Goal: Answer question/provide support

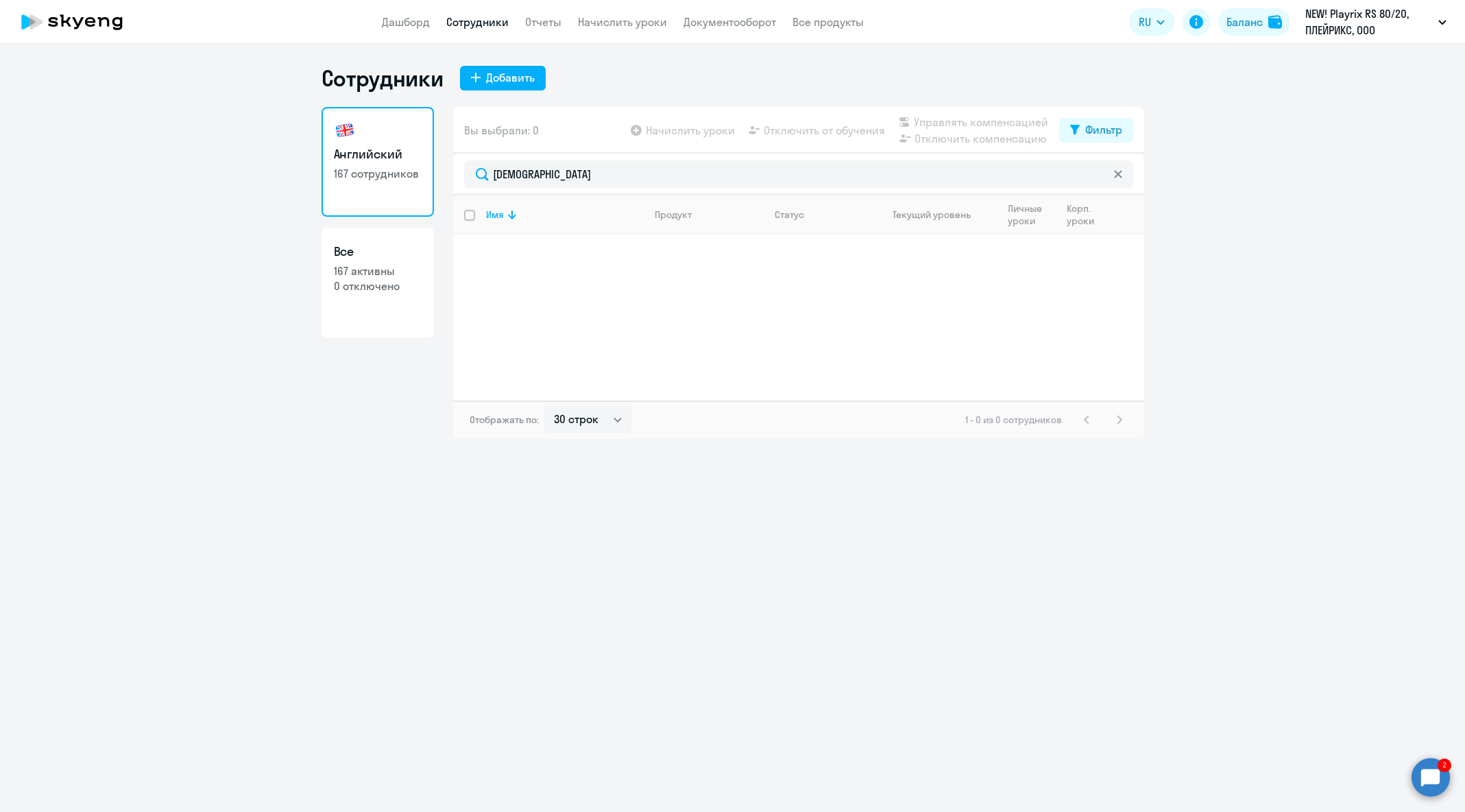
select select "30"
click at [1445, 779] on circle at bounding box center [1431, 776] width 39 height 39
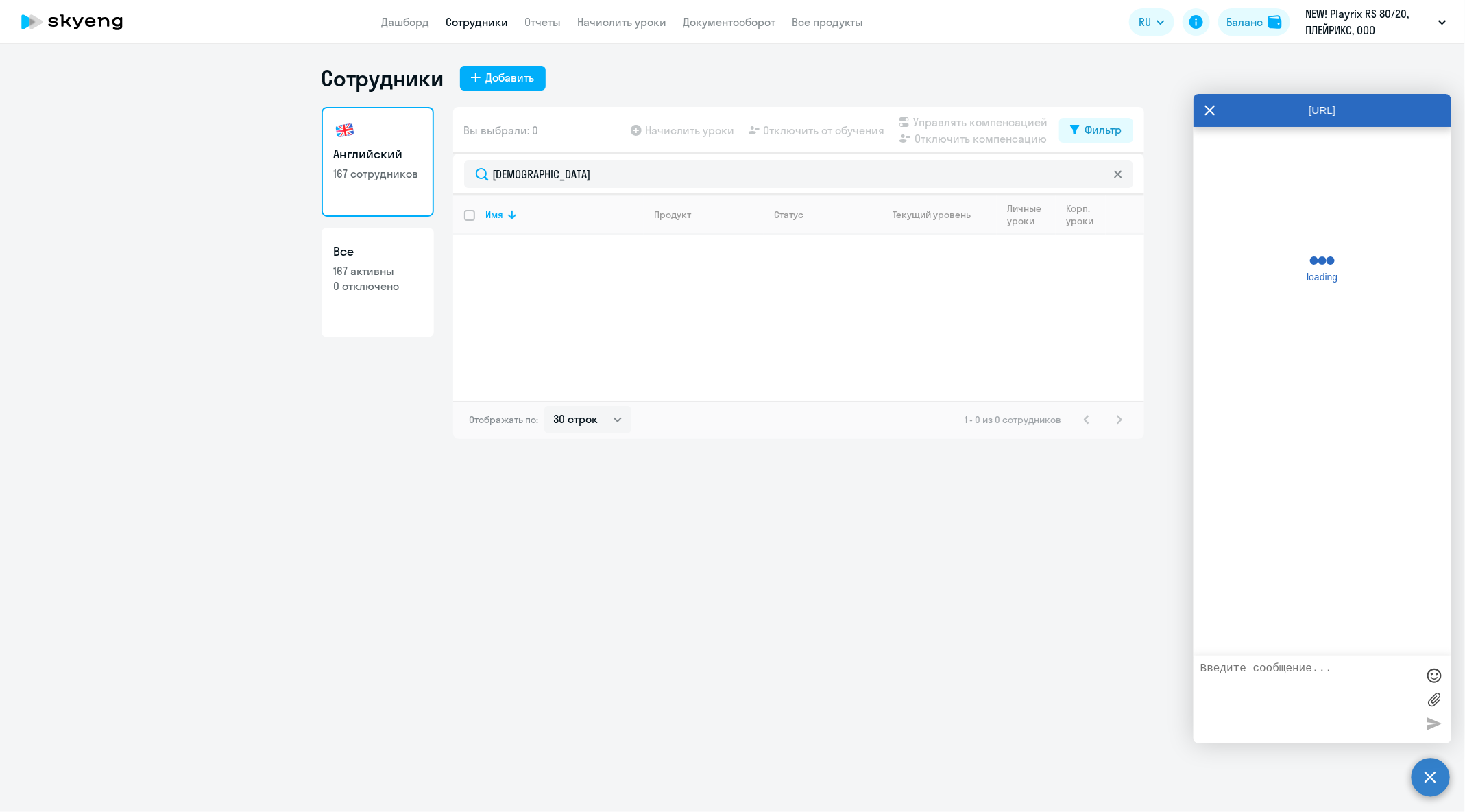
scroll to position [69865, 0]
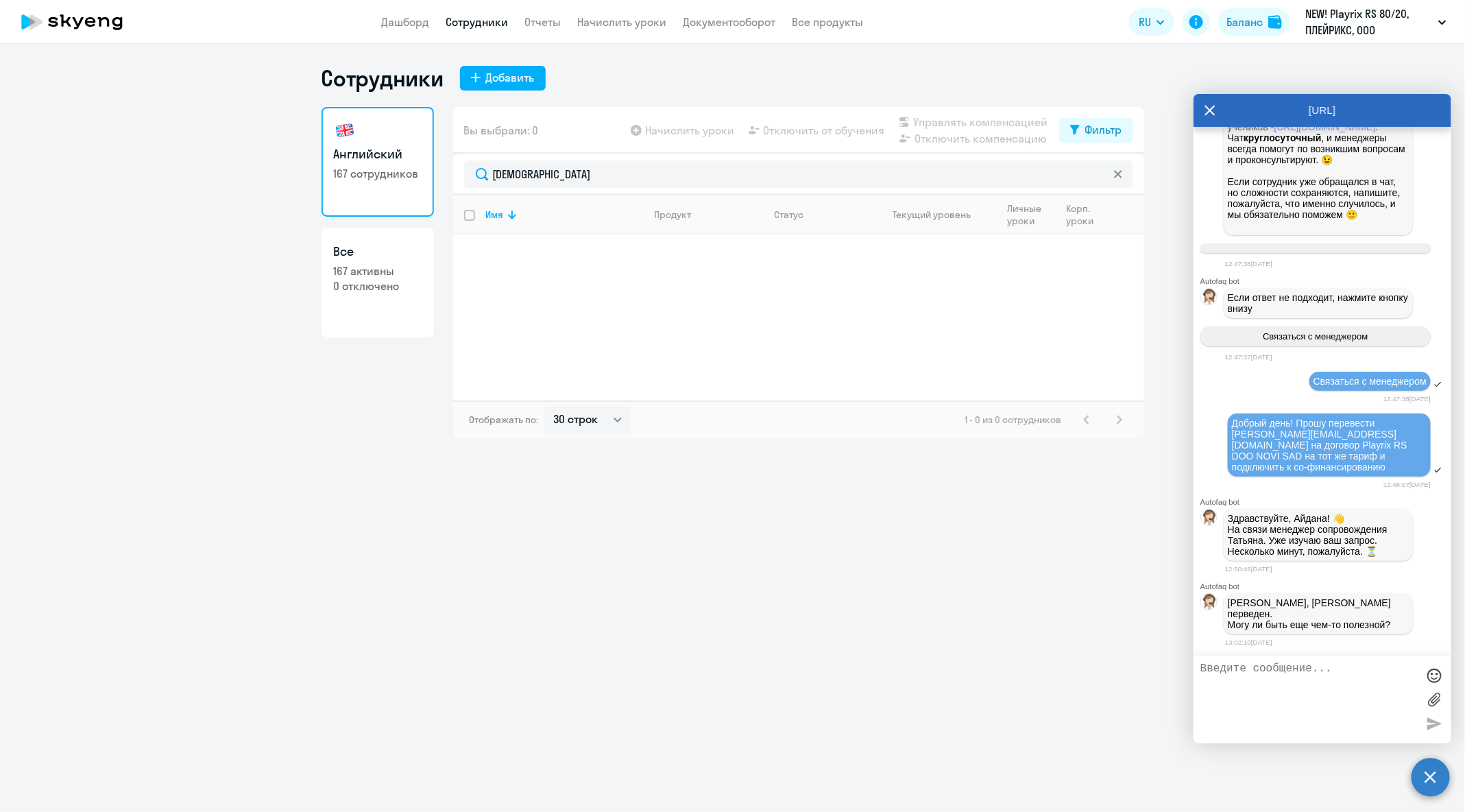
click at [1357, 703] on textarea at bounding box center [1308, 699] width 216 height 74
paste textarea "[EMAIL_ADDRESS][DOMAIN_NAME]"
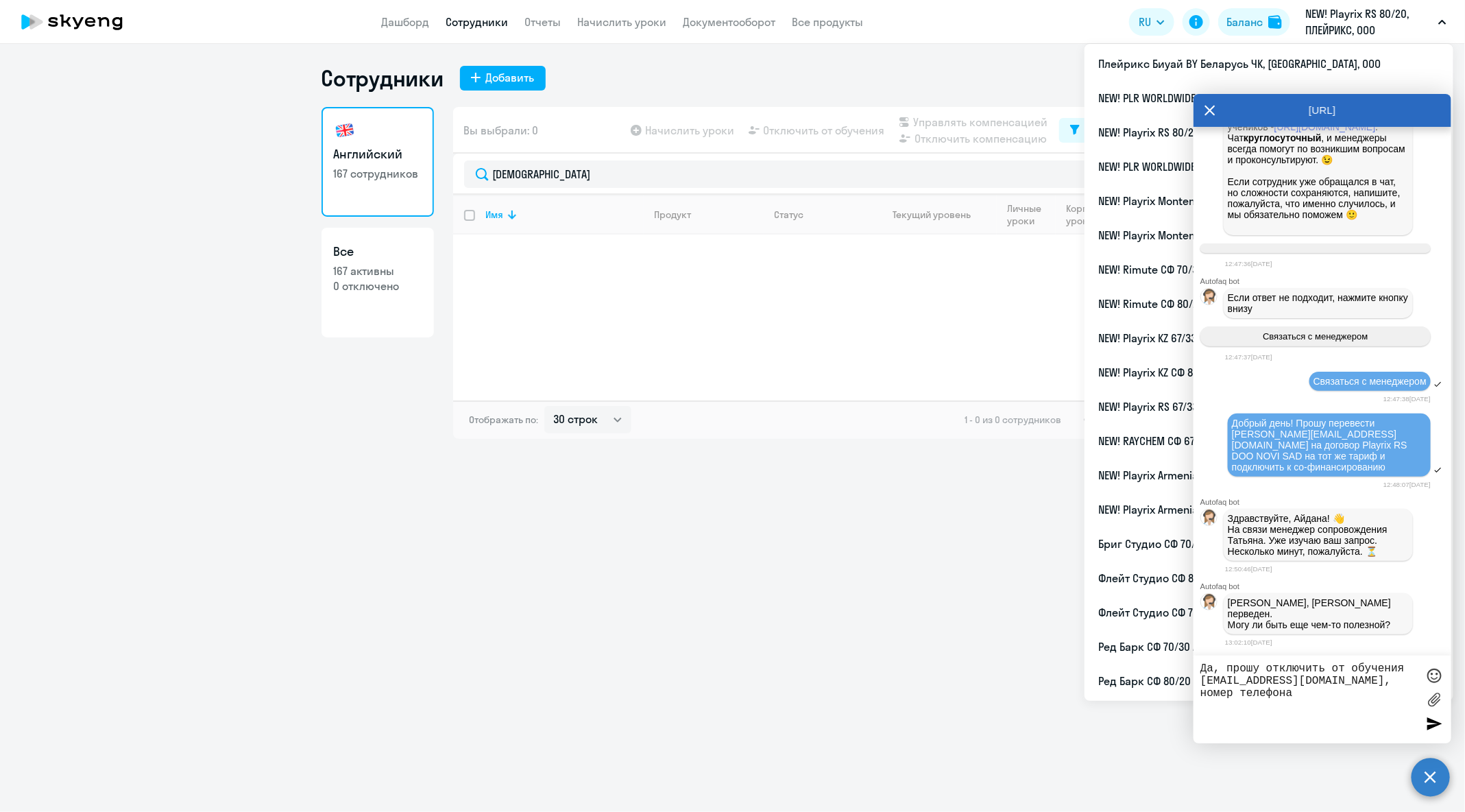
paste textarea "[PHONE_NUMBER]"
type textarea "Да, прошу отключить от обучения [EMAIL_ADDRESS][DOMAIN_NAME], номер телефона [P…"
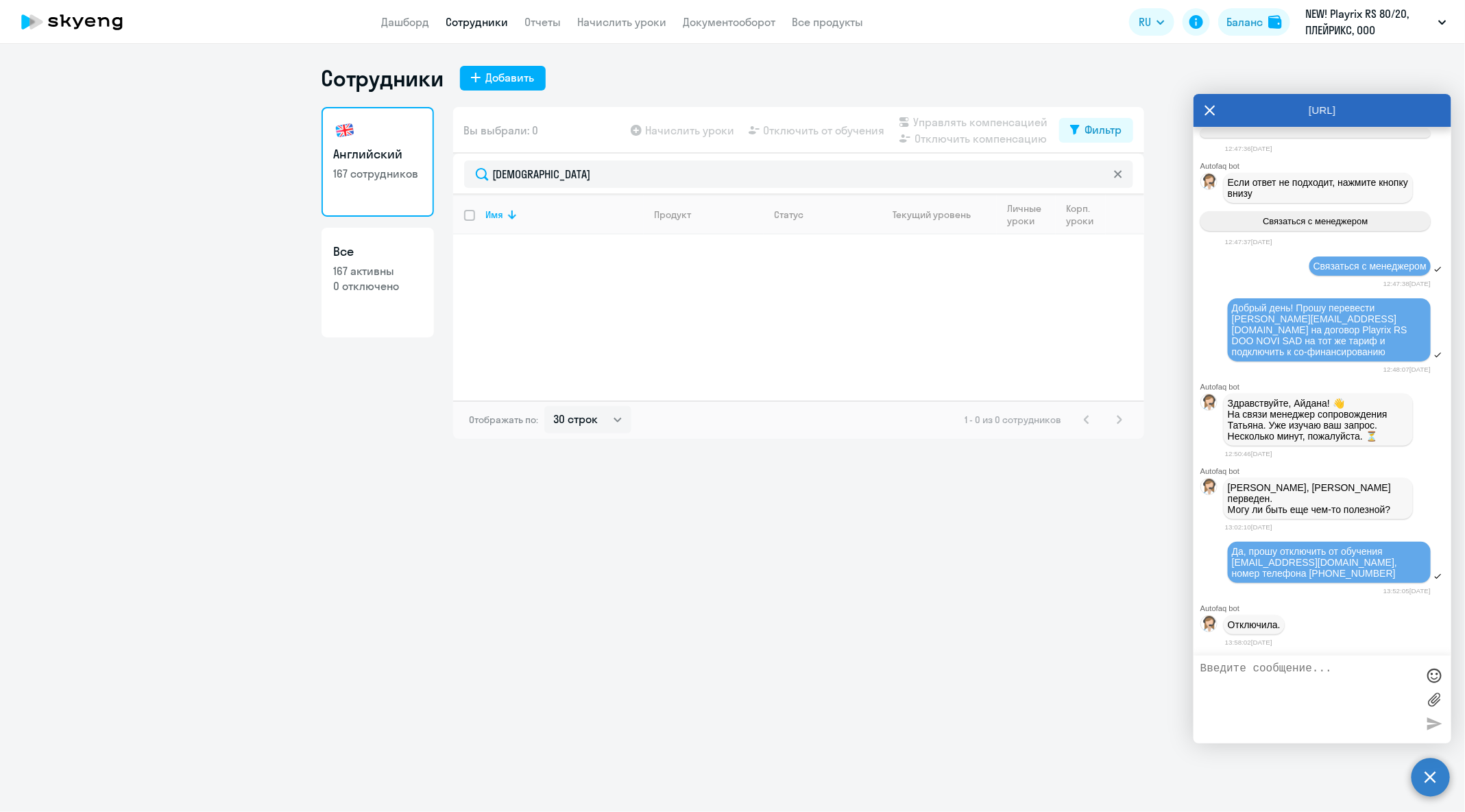
scroll to position [69989, 0]
click at [1331, 681] on textarea at bounding box center [1308, 699] width 216 height 74
type textarea "п"
type textarea "[PERSON_NAME], я тут забыла про [PERSON_NAME] написать, что его нужно отключить…"
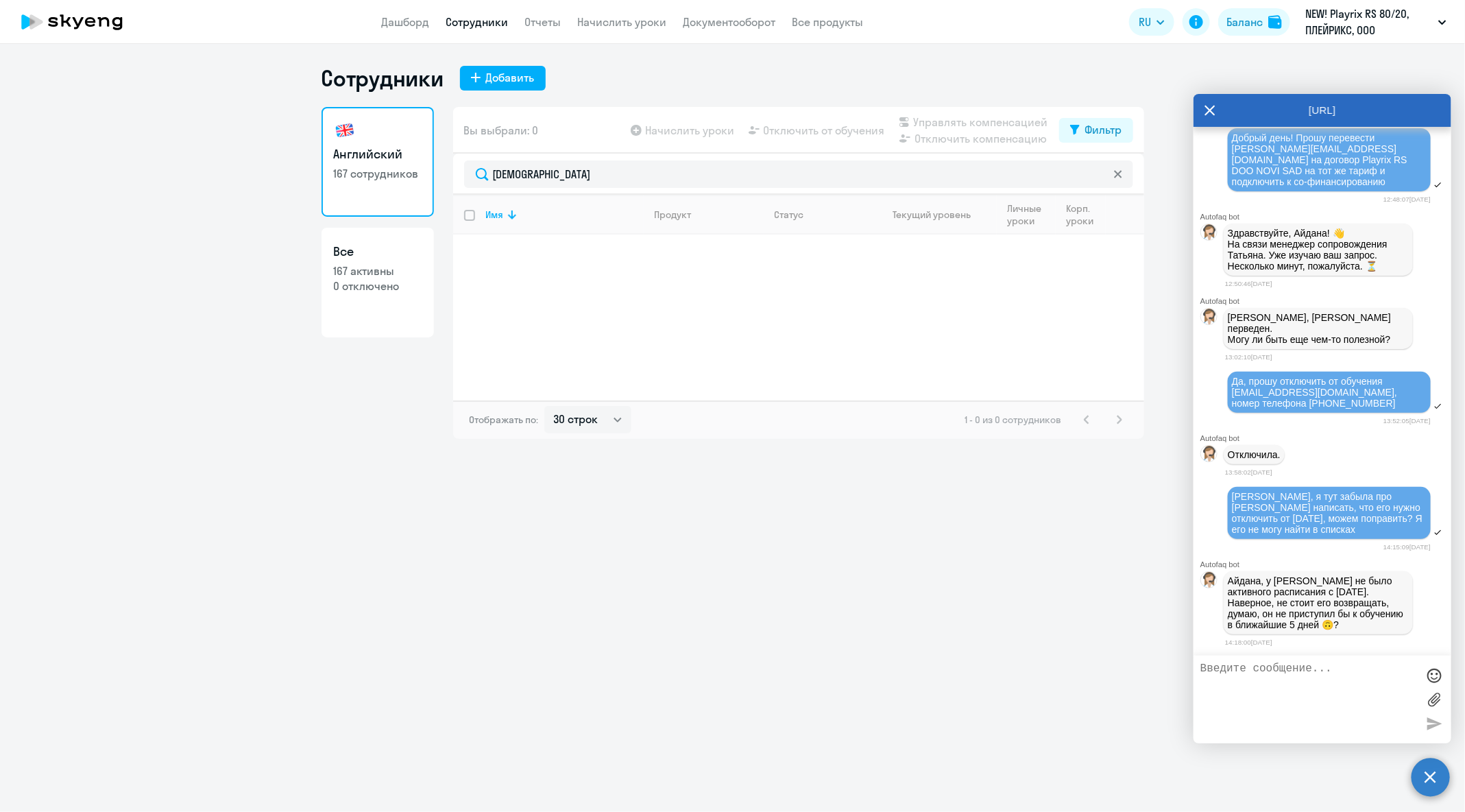
scroll to position [70167, 0]
click at [1358, 674] on textarea at bounding box center [1308, 699] width 216 height 74
type textarea "супер, тут поняла, спасибо"
click at [1445, 724] on div "супер, тут поняла, спасибо" at bounding box center [1322, 699] width 258 height 88
click at [1440, 722] on div at bounding box center [1434, 723] width 21 height 21
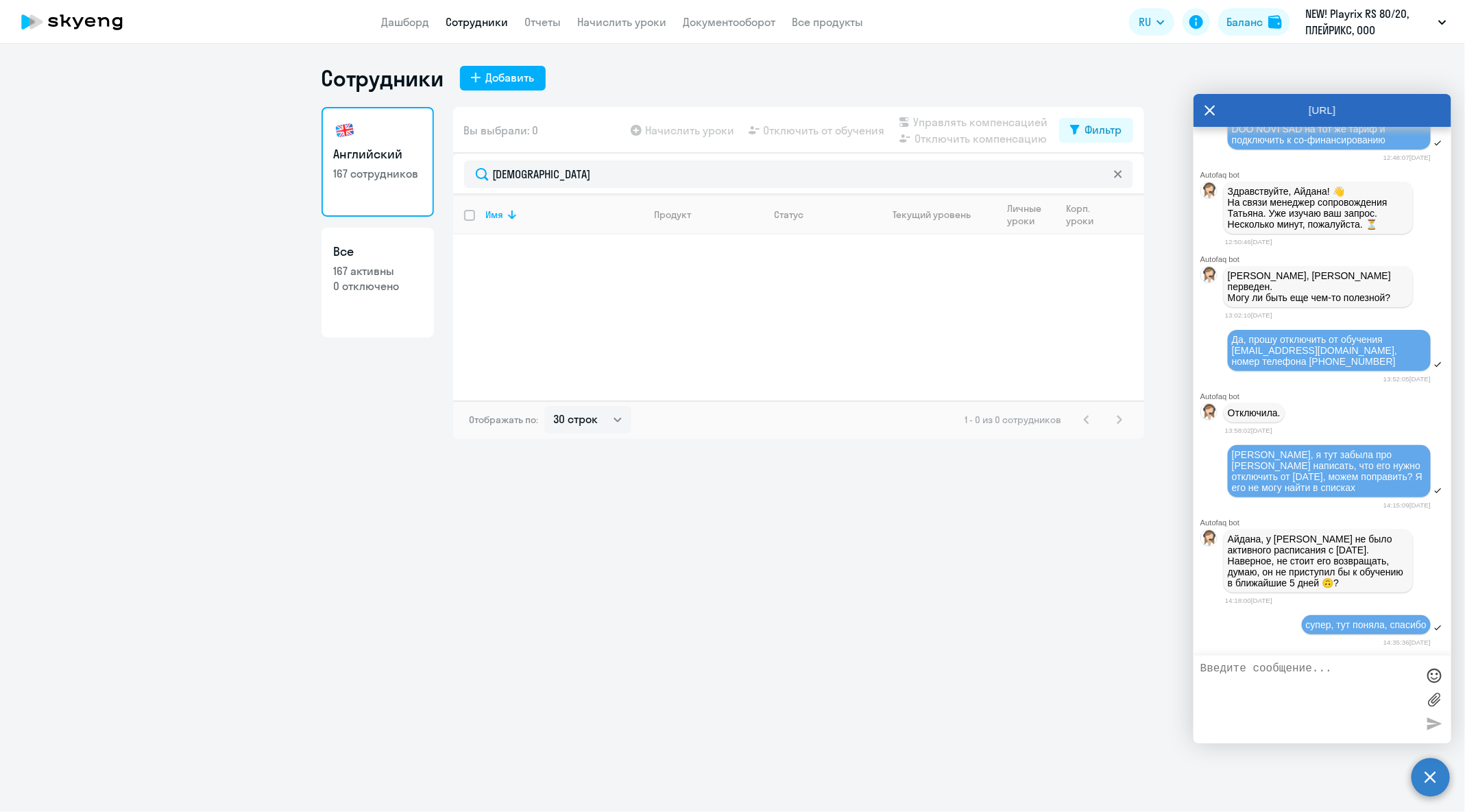
scroll to position [70210, 0]
click at [1215, 117] on icon at bounding box center [1210, 110] width 11 height 33
